Goal: Information Seeking & Learning: Find specific fact

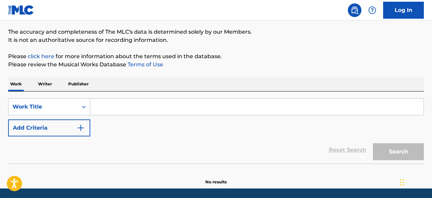
scroll to position [55, 0]
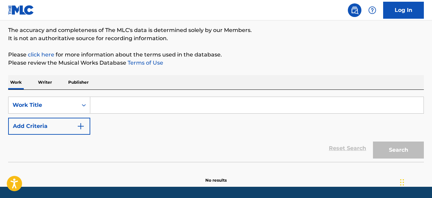
click at [137, 105] on input "Search Form" at bounding box center [256, 105] width 333 height 16
click at [43, 101] on div "Work Title" at bounding box center [43, 105] width 61 height 8
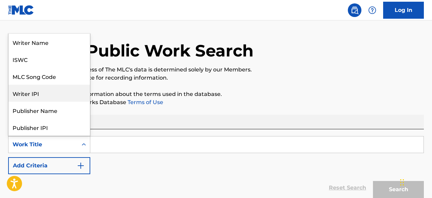
scroll to position [4, 0]
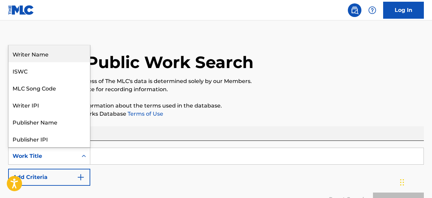
click at [43, 56] on div "Writer Name" at bounding box center [48, 53] width 81 height 17
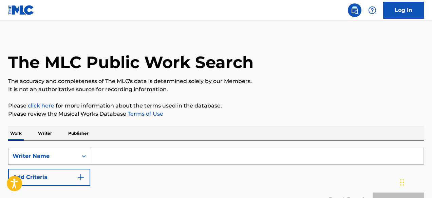
click at [124, 158] on input "Search Form" at bounding box center [256, 156] width 333 height 16
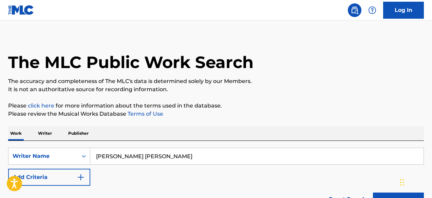
scroll to position [76, 0]
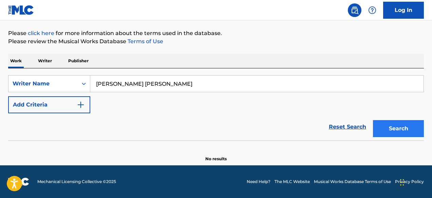
type input "[PERSON_NAME] [PERSON_NAME]"
click at [397, 127] on button "Search" at bounding box center [398, 128] width 51 height 17
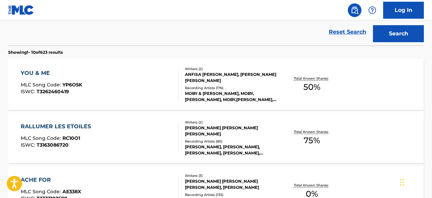
scroll to position [172, 0]
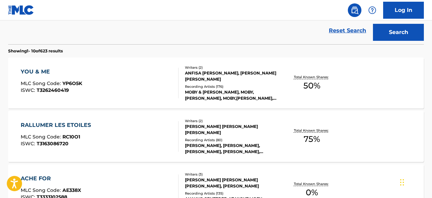
click at [204, 91] on div "MOBY & [PERSON_NAME], MOBY,[PERSON_NAME], MOBY,[PERSON_NAME],[PERSON_NAME], [PE…" at bounding box center [231, 95] width 92 height 12
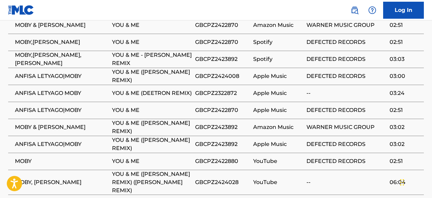
scroll to position [570, 0]
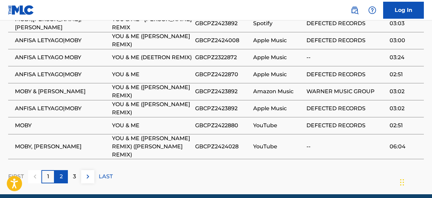
click at [62, 172] on p "2" at bounding box center [61, 176] width 3 height 8
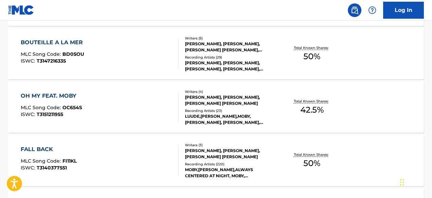
scroll to position [463, 0]
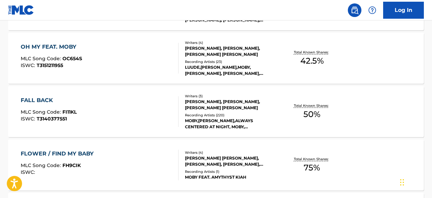
click at [131, 115] on div "FALL BACK MLC Song Code : FI11KL ISWC : T3140377551" at bounding box center [100, 111] width 158 height 31
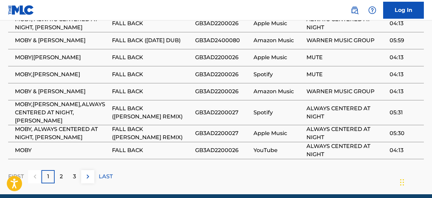
scroll to position [663, 0]
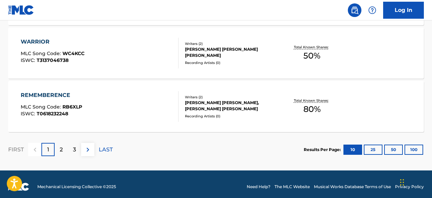
scroll to position [633, 0]
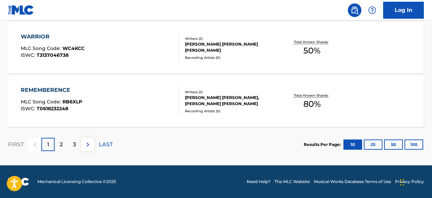
click at [146, 42] on div "WARRIOR MLC Song Code : WC4KCC ISWC : T3137046738" at bounding box center [100, 48] width 158 height 31
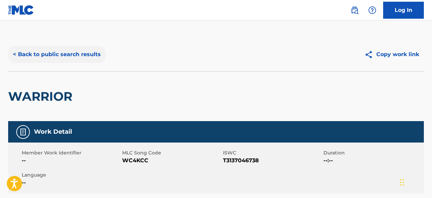
click at [24, 50] on button "< Back to public search results" at bounding box center [56, 54] width 97 height 17
